Goal: Communication & Community: Answer question/provide support

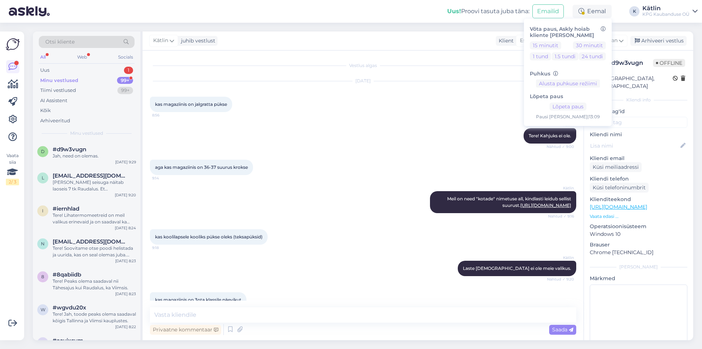
scroll to position [185, 0]
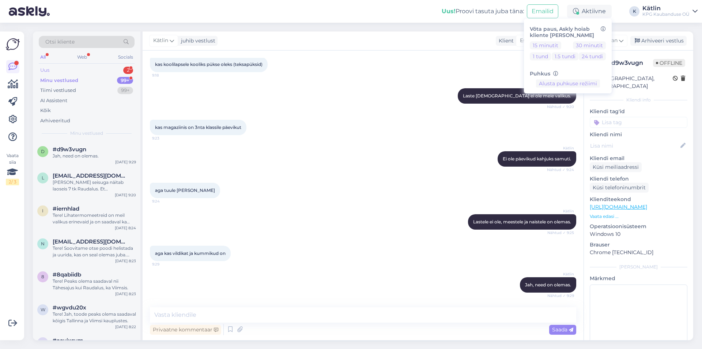
click at [82, 73] on div "Uus 2" at bounding box center [87, 70] width 96 height 10
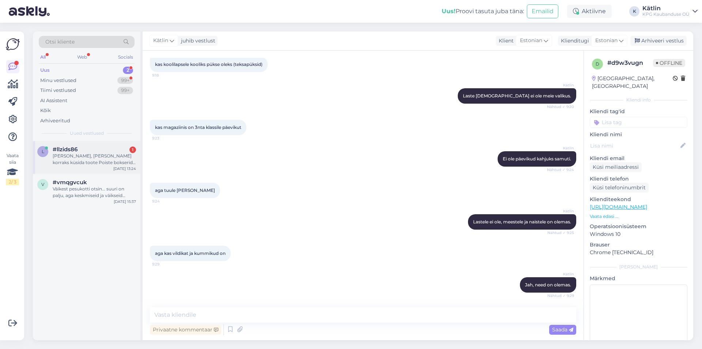
click at [106, 154] on div "[PERSON_NAME], [PERSON_NAME] korraks küsida toote Poiste bokserid Wheel kohta. …" at bounding box center [94, 159] width 83 height 13
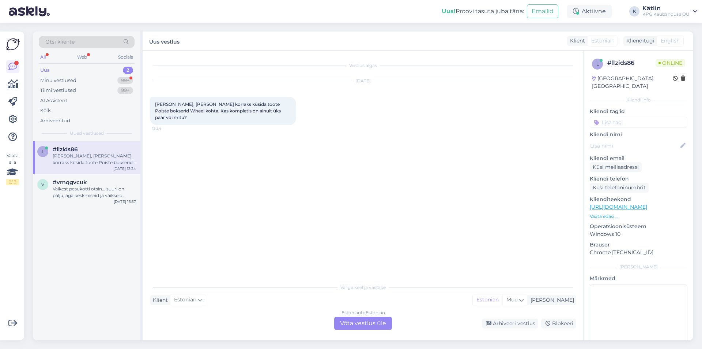
click at [344, 324] on div "Estonian to Estonian Võta vestlus üle" at bounding box center [363, 322] width 58 height 13
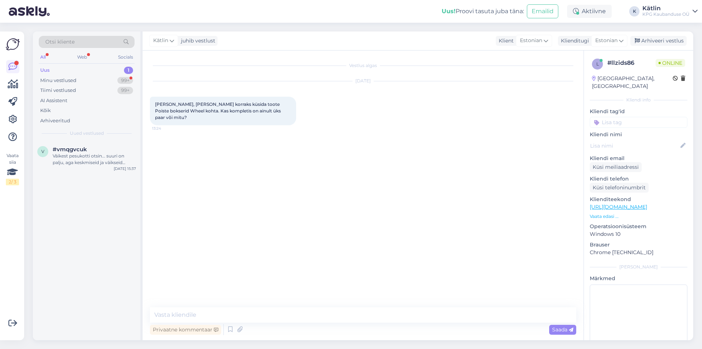
click at [621, 203] on link "[URL][DOMAIN_NAME]" at bounding box center [618, 206] width 57 height 7
click at [310, 319] on textarea at bounding box center [363, 314] width 427 height 15
type textarea "Tere!"
type textarea "T"
type textarea "1 paar komplektis"
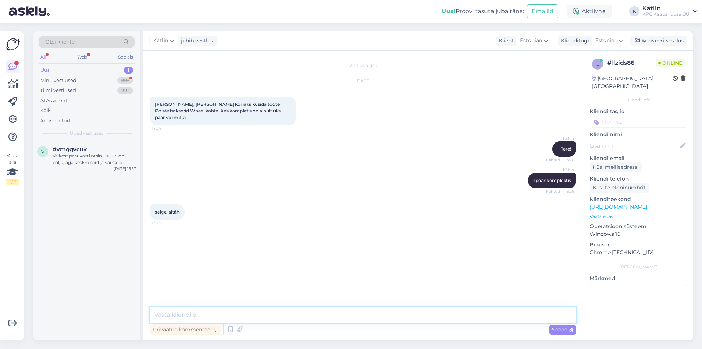
click at [178, 316] on textarea at bounding box center [363, 314] width 427 height 15
click at [203, 320] on textarea at bounding box center [363, 314] width 427 height 15
click at [204, 319] on textarea at bounding box center [363, 314] width 427 height 15
type textarea "Teile samuti!"
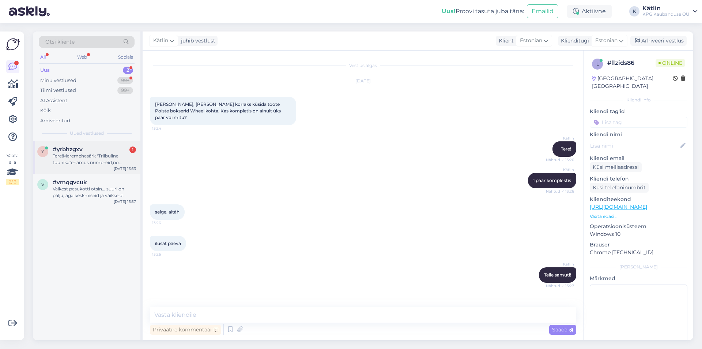
click at [85, 168] on div "y #yrbhzgxv 1 Tere!Meremehesärk "Triibuline tuunika"enamus numbreid,no peaegu k…" at bounding box center [87, 157] width 108 height 33
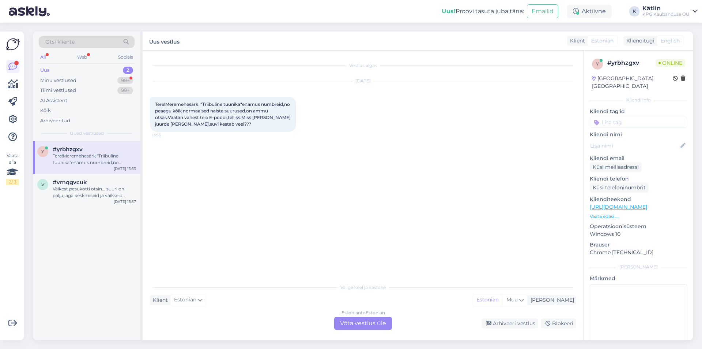
click at [647, 203] on link "[URL][DOMAIN_NAME]" at bounding box center [618, 206] width 57 height 7
click at [382, 324] on div "Estonian to Estonian Võta vestlus üle" at bounding box center [363, 322] width 58 height 13
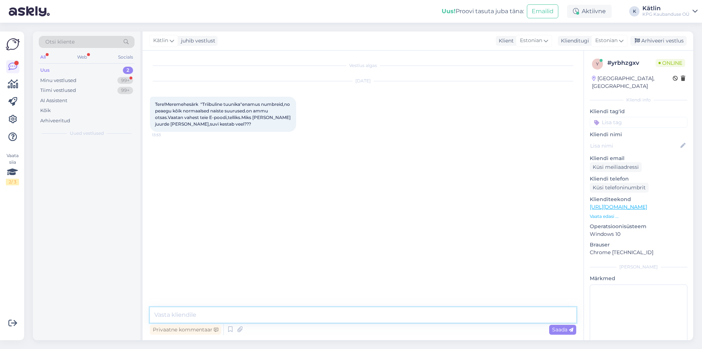
click at [342, 314] on textarea at bounding box center [363, 314] width 427 height 15
click at [246, 312] on textarea "Tere! [PERSON_NAME] juurde ei tellida kahjuks, alles viimased." at bounding box center [363, 314] width 427 height 15
click at [303, 316] on textarea "Tere! [PERSON_NAME] juurde ei tellita kahjuks, alles viimased." at bounding box center [363, 314] width 427 height 15
click at [333, 314] on textarea "Tere! [PERSON_NAME] juurde ei tellita kahjuks, alles viimased." at bounding box center [363, 314] width 427 height 15
drag, startPoint x: 335, startPoint y: 316, endPoint x: 274, endPoint y: 310, distance: 61.3
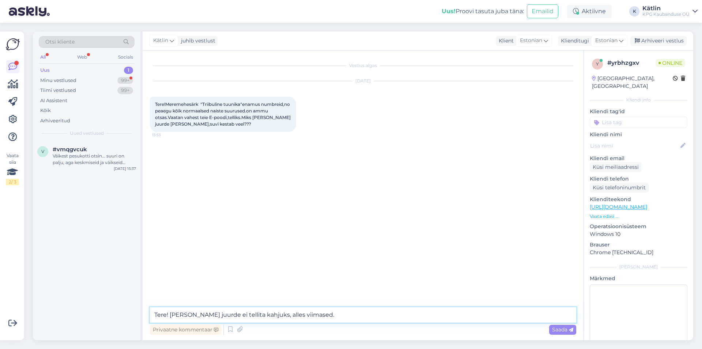
click at [274, 310] on textarea "Tere! [PERSON_NAME] juurde ei tellita kahjuks, alles viimased." at bounding box center [363, 314] width 427 height 15
click at [353, 312] on textarea "Tere! [PERSON_NAME] juurde ei tellita kahjuks, alles viimased." at bounding box center [363, 314] width 427 height 15
drag, startPoint x: 350, startPoint y: 316, endPoint x: 274, endPoint y: 309, distance: 76.8
click at [274, 309] on textarea "Tere! [PERSON_NAME] juurde ei tellita kahjuks, alles viimased." at bounding box center [363, 314] width 427 height 15
type textarea "Tere! [PERSON_NAME] juurde ei tellita kahjuks, mis on alles, ongi viimased."
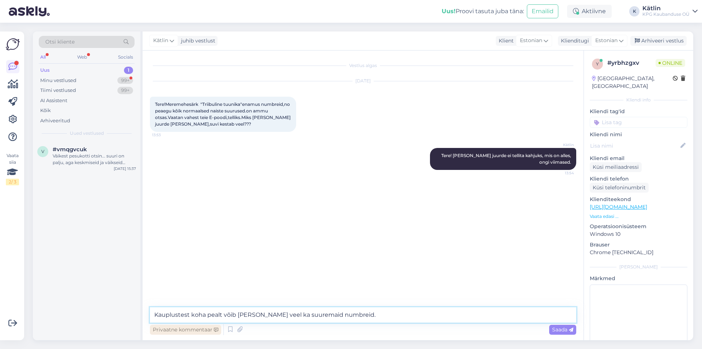
type textarea "Kauplustest koha pealt võib [PERSON_NAME] veel ka suuremaid numbreid."
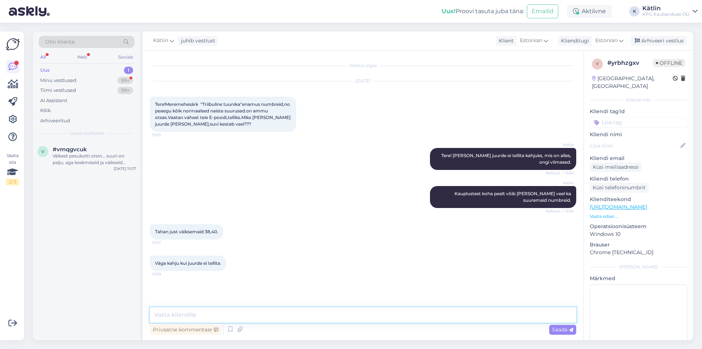
click at [225, 311] on textarea at bounding box center [363, 314] width 427 height 15
click at [647, 203] on link "[URL][DOMAIN_NAME]" at bounding box center [618, 206] width 57 height 7
click at [165, 316] on textarea at bounding box center [363, 314] width 427 height 15
click at [72, 80] on div "Minu vestlused" at bounding box center [58, 80] width 36 height 7
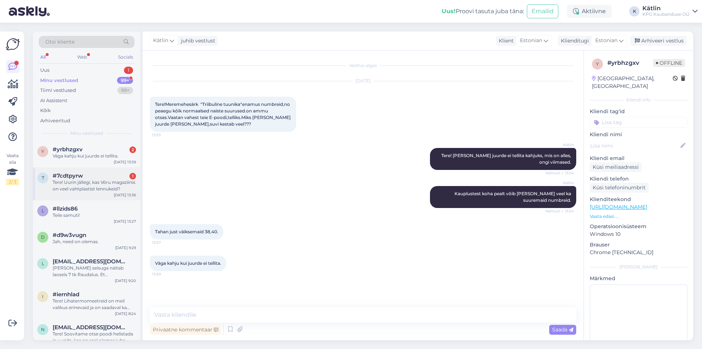
click at [74, 174] on span "#7cdtpyrw" at bounding box center [68, 175] width 30 height 7
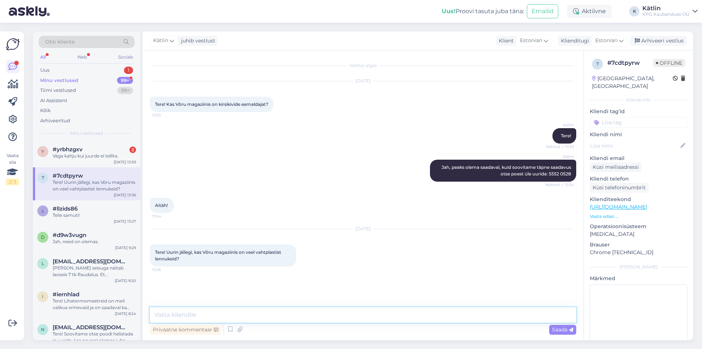
click at [182, 316] on textarea at bounding box center [363, 314] width 427 height 15
click at [647, 203] on link "[URL][DOMAIN_NAME]" at bounding box center [618, 206] width 57 height 7
click at [230, 318] on textarea at bounding box center [363, 314] width 427 height 15
type textarea "Tere! [GEOGRAPHIC_DATA], peaks olema."
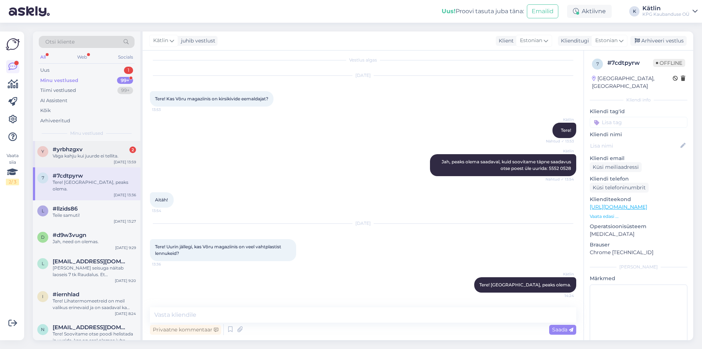
click at [82, 158] on div "Väga kahju kui juurde ei tellita." at bounding box center [94, 156] width 83 height 7
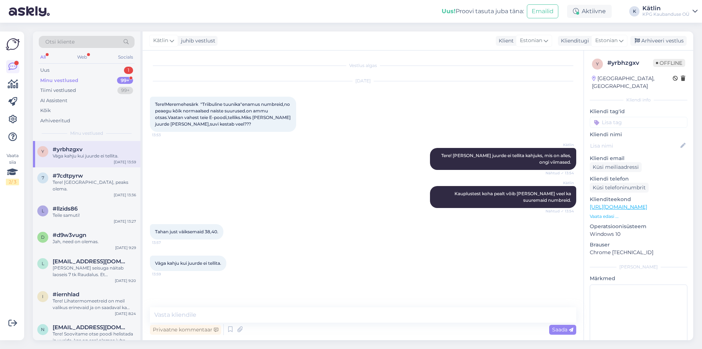
scroll to position [0, 0]
click at [177, 312] on textarea at bounding box center [363, 314] width 427 height 15
click at [70, 190] on div "7 #7cdtpyrw Tere! [GEOGRAPHIC_DATA], peaks olema. [DATE] 13:36" at bounding box center [87, 183] width 108 height 33
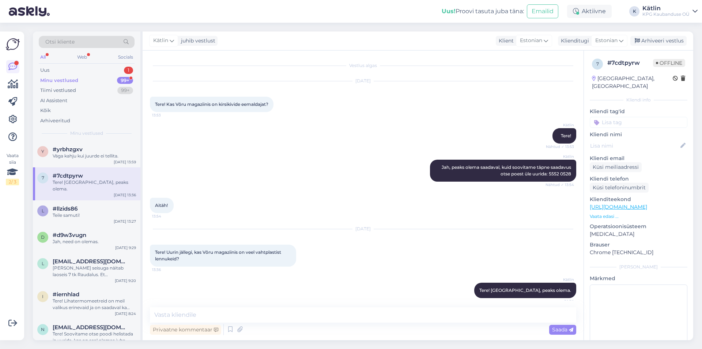
scroll to position [5, 0]
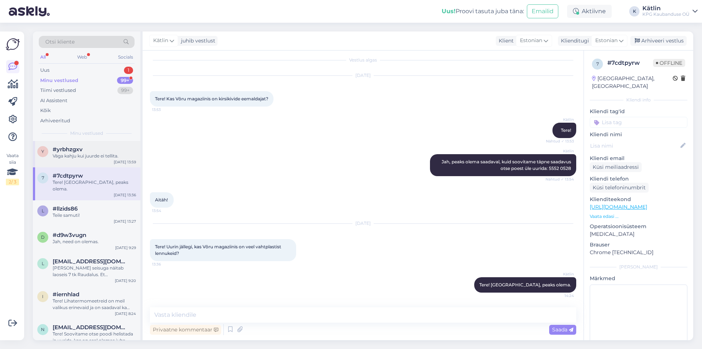
click at [69, 158] on div "Väga kahju kui juurde ei tellita." at bounding box center [94, 156] width 83 height 7
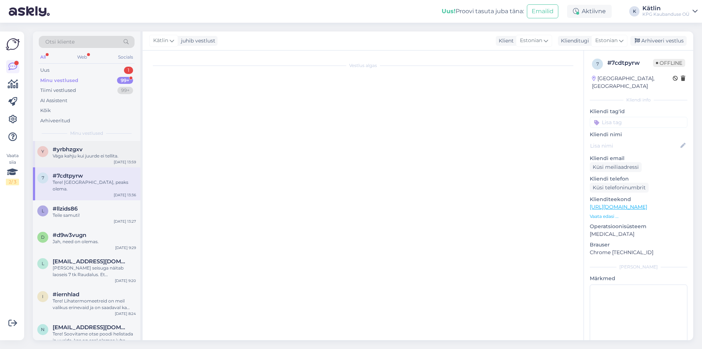
scroll to position [0, 0]
